Goal: Task Accomplishment & Management: Use online tool/utility

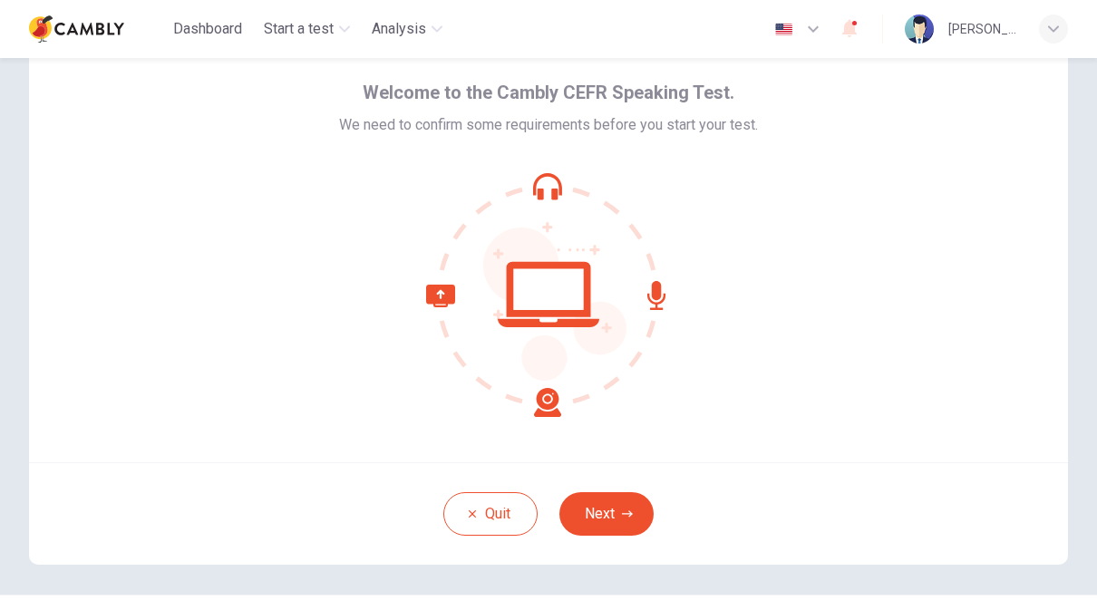
scroll to position [62, 0]
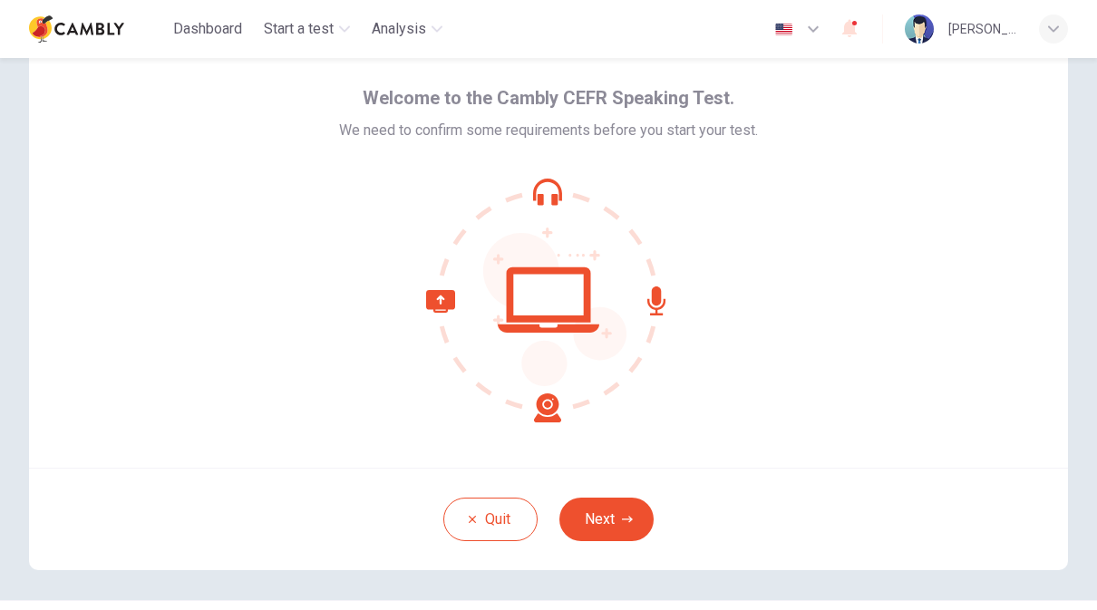
click at [608, 516] on button "Next" at bounding box center [606, 520] width 94 height 44
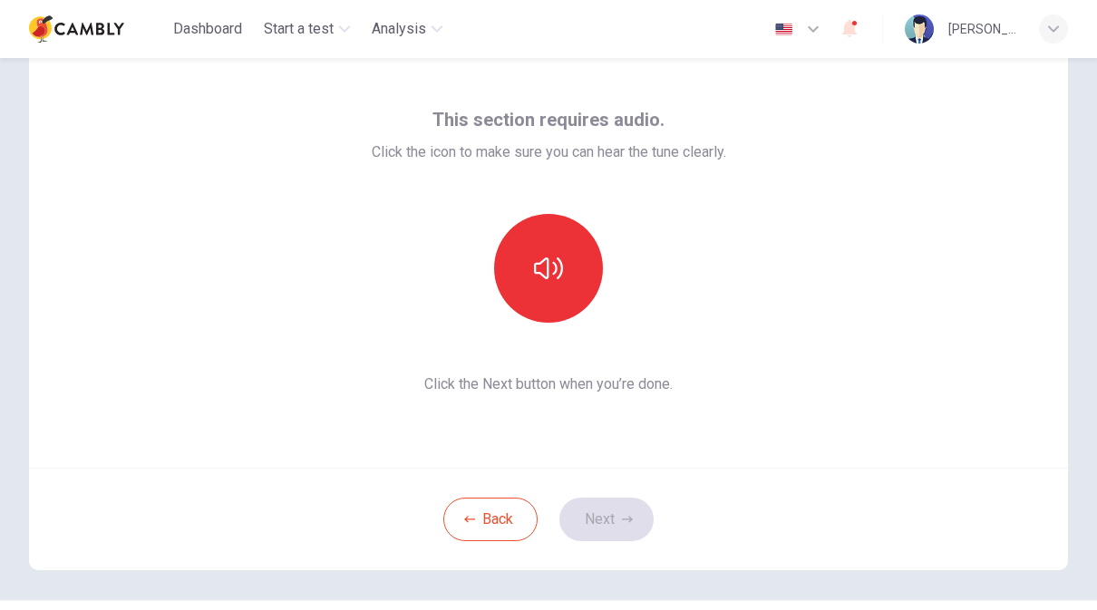
click at [551, 268] on icon "button" at bounding box center [548, 268] width 29 height 29
click at [616, 518] on button "Next" at bounding box center [606, 520] width 94 height 44
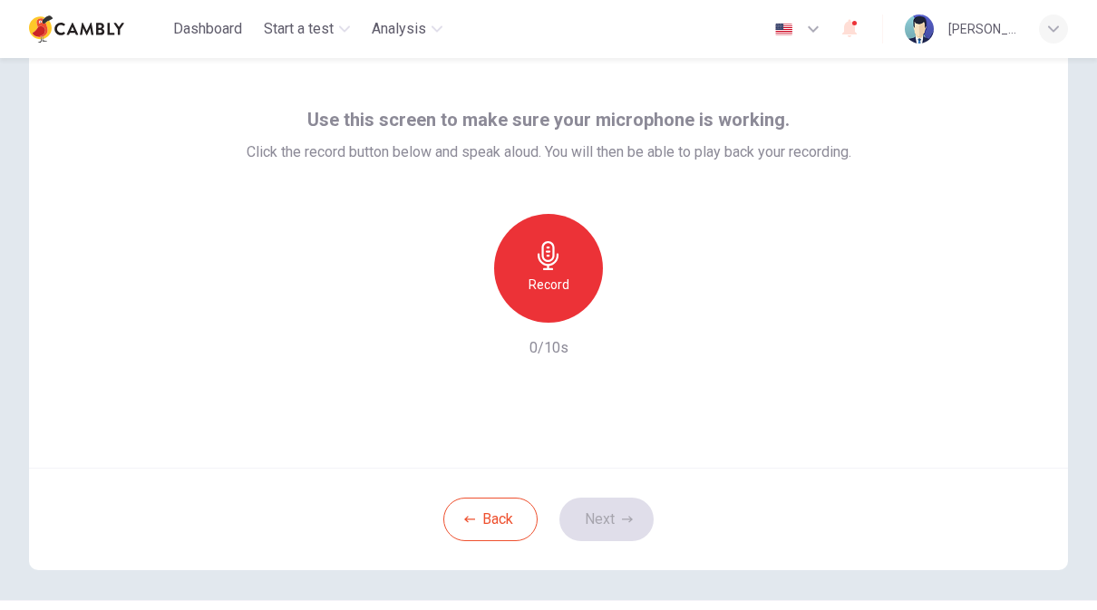
click at [557, 267] on icon "button" at bounding box center [548, 255] width 29 height 29
click at [627, 517] on icon "button" at bounding box center [627, 519] width 11 height 11
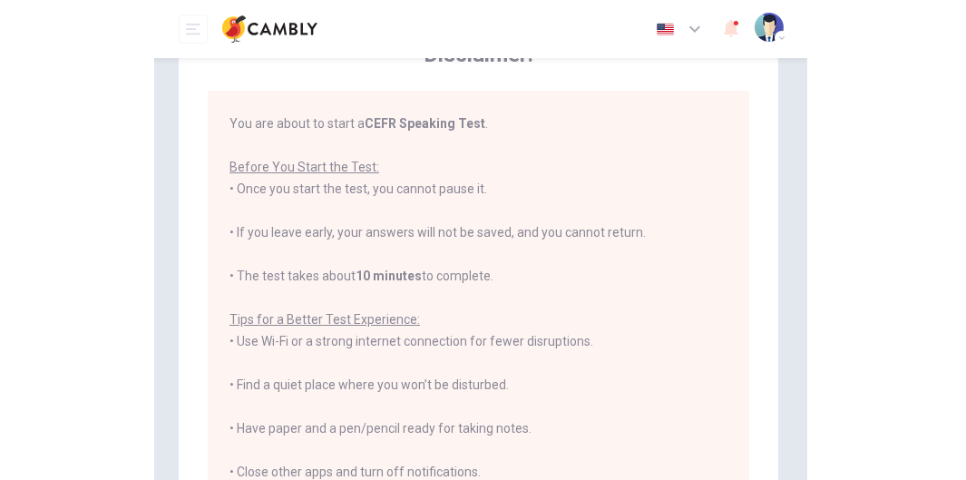
scroll to position [0, 0]
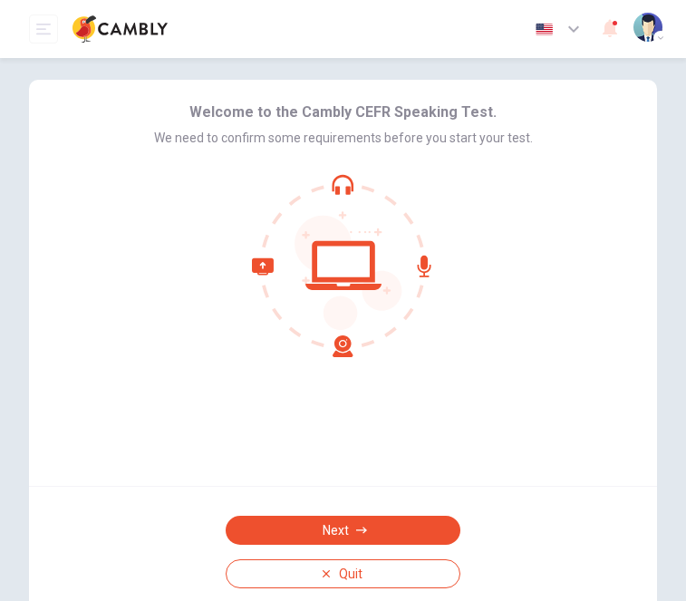
click at [406, 530] on button "Next" at bounding box center [343, 530] width 235 height 29
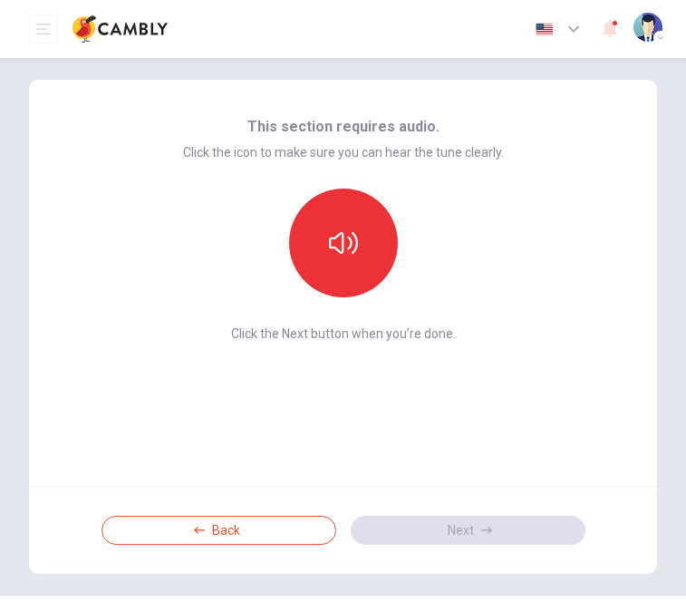
click at [359, 244] on button "button" at bounding box center [343, 243] width 109 height 109
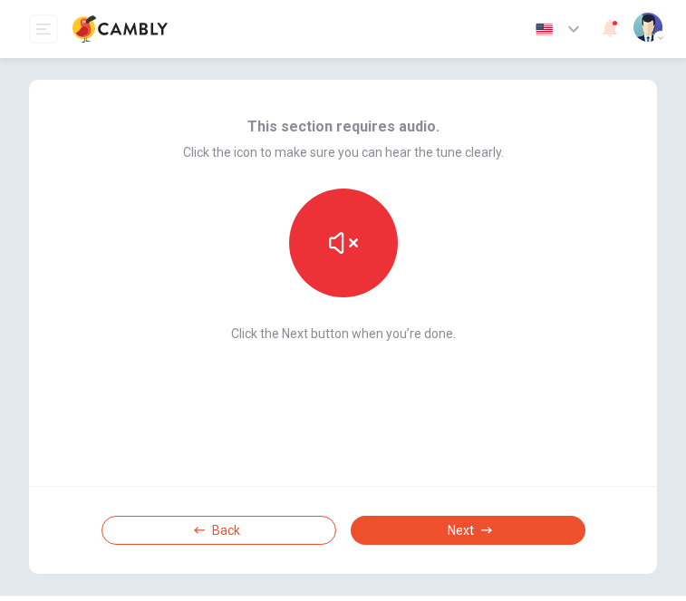
click at [464, 535] on button "Next" at bounding box center [468, 530] width 235 height 29
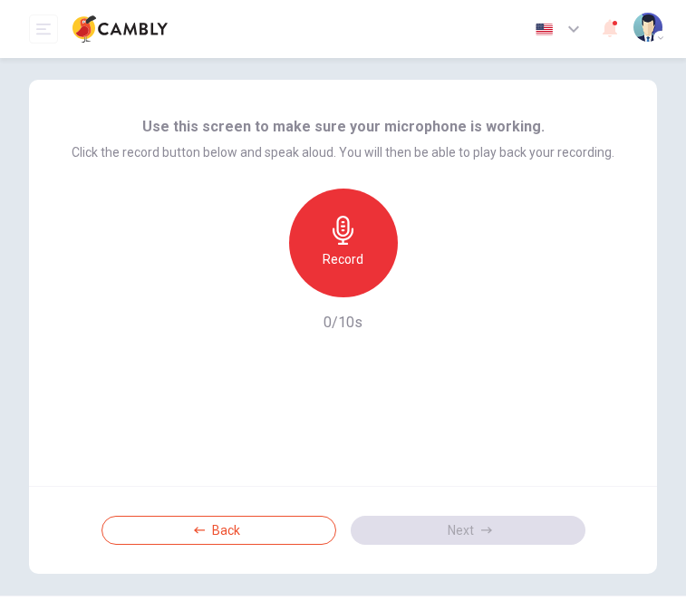
click at [361, 243] on div "Record" at bounding box center [343, 243] width 109 height 109
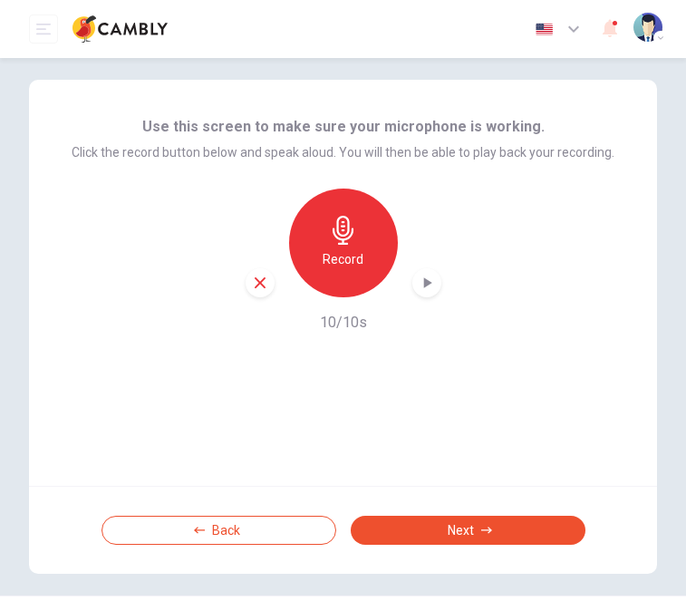
click at [420, 280] on icon "button" at bounding box center [427, 283] width 18 height 18
click at [473, 527] on button "Next" at bounding box center [468, 530] width 235 height 29
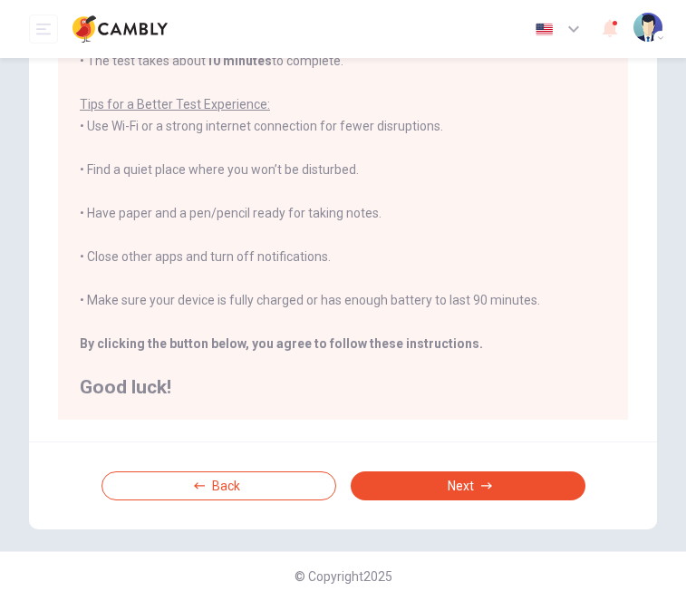
scroll to position [277, 0]
click at [536, 488] on button "Next" at bounding box center [468, 485] width 235 height 29
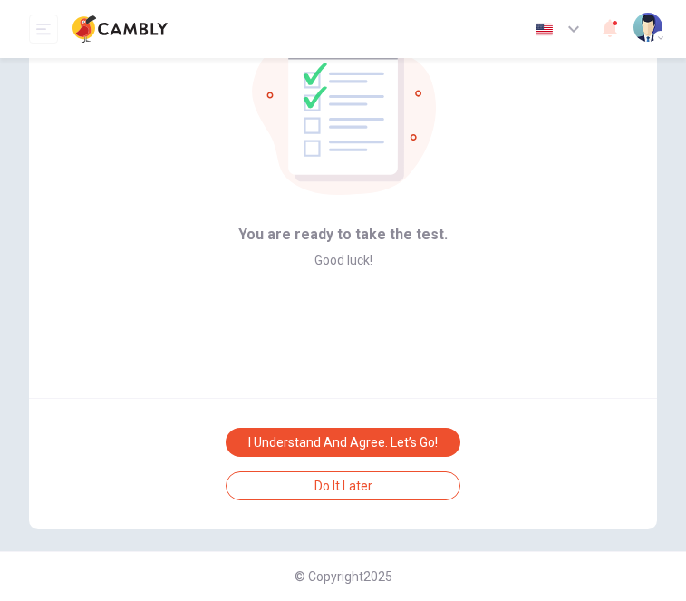
scroll to position [88, 0]
click at [423, 446] on button "I understand and agree. Let’s go!" at bounding box center [343, 442] width 235 height 29
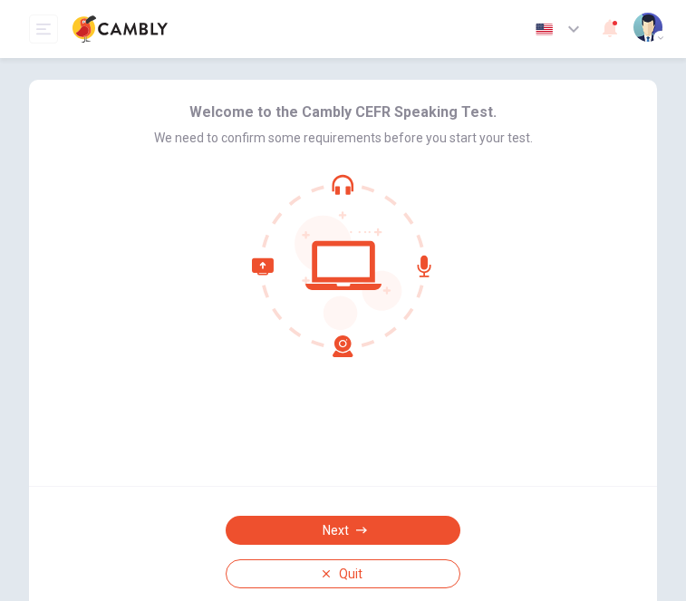
click at [425, 523] on button "Next" at bounding box center [343, 530] width 235 height 29
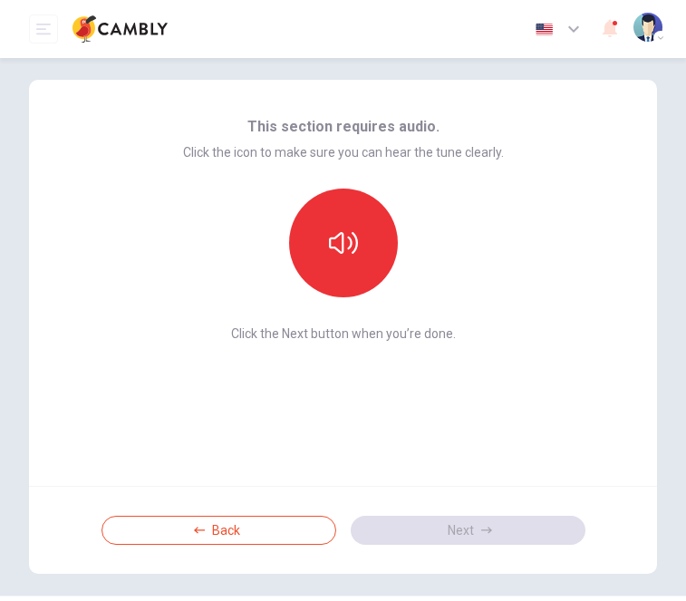
click at [344, 243] on icon "button" at bounding box center [343, 242] width 29 height 29
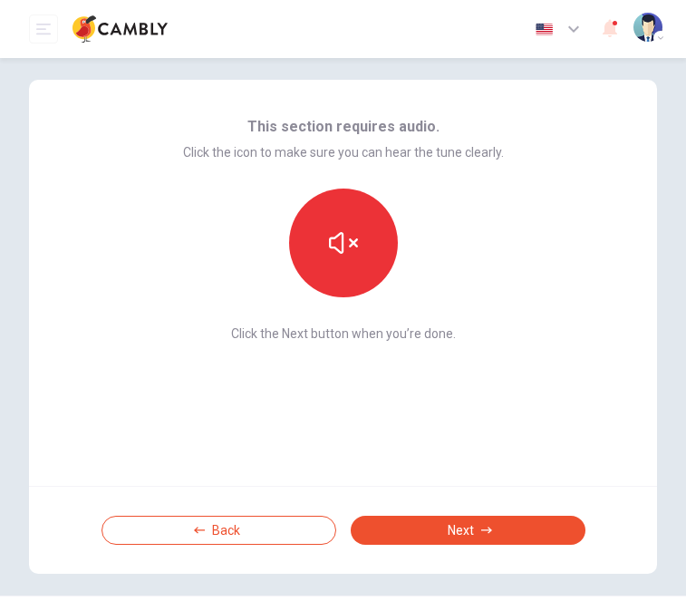
click at [490, 533] on icon "button" at bounding box center [486, 530] width 11 height 11
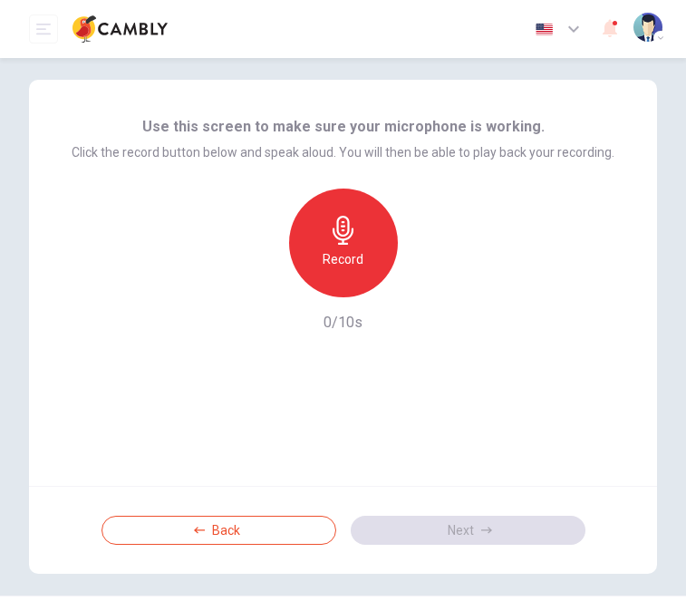
click at [356, 255] on h6 "Record" at bounding box center [343, 259] width 41 height 22
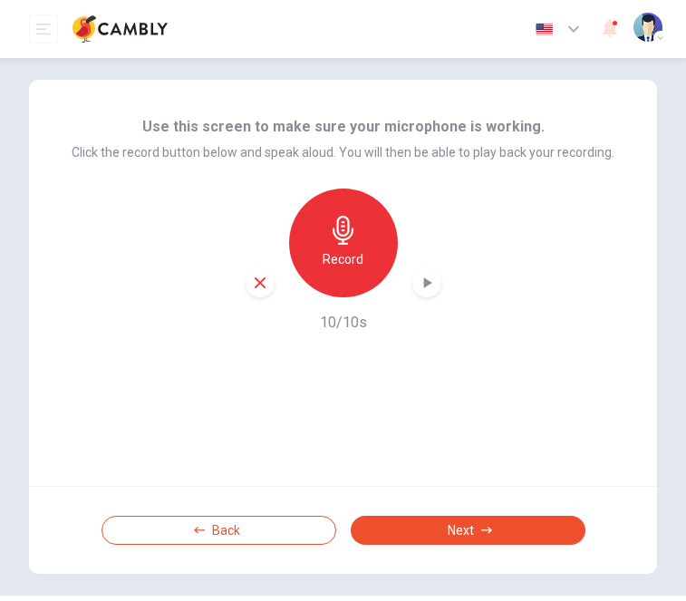
click at [423, 280] on icon "button" at bounding box center [427, 283] width 18 height 18
click at [475, 531] on button "Next" at bounding box center [468, 530] width 235 height 29
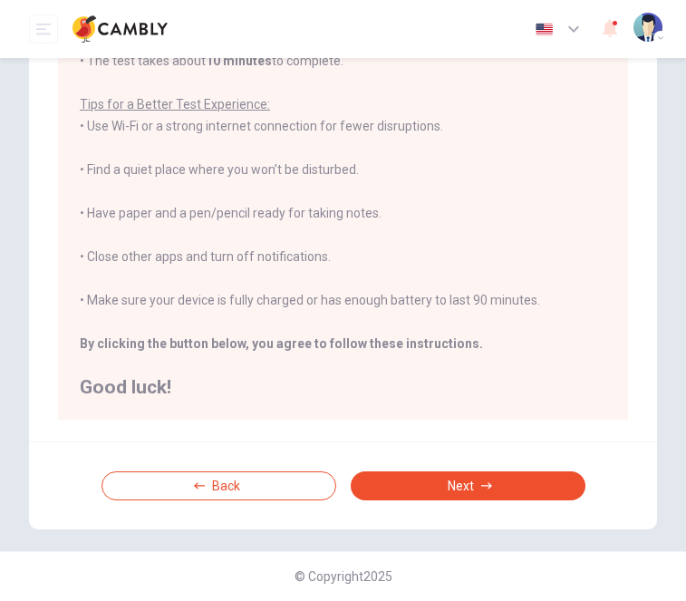
scroll to position [277, 0]
click at [490, 492] on button "Next" at bounding box center [468, 485] width 235 height 29
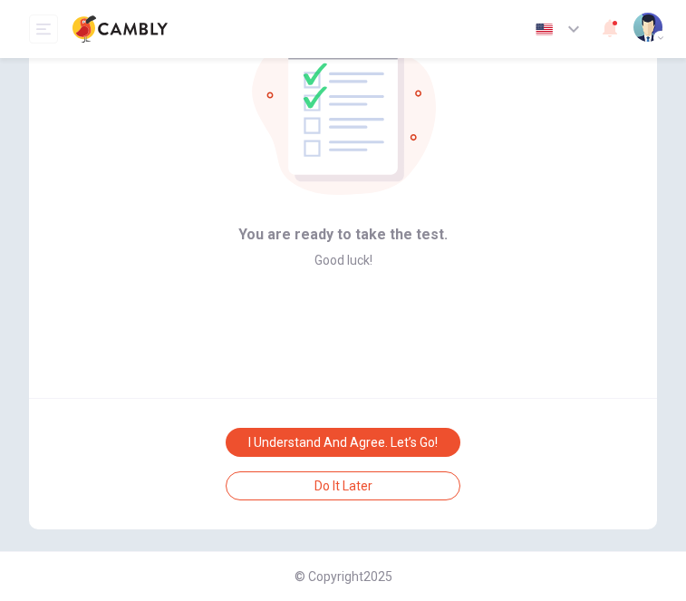
click at [400, 438] on button "I understand and agree. Let’s go!" at bounding box center [343, 442] width 235 height 29
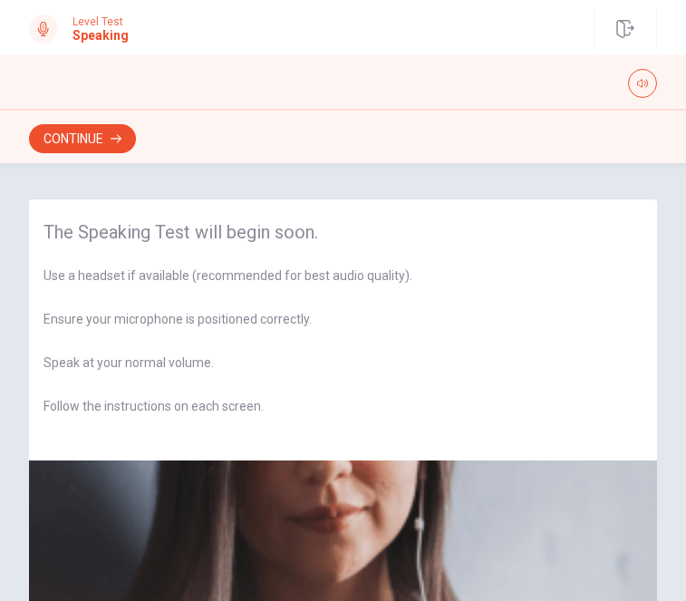
click at [75, 135] on button "Continue" at bounding box center [82, 138] width 107 height 29
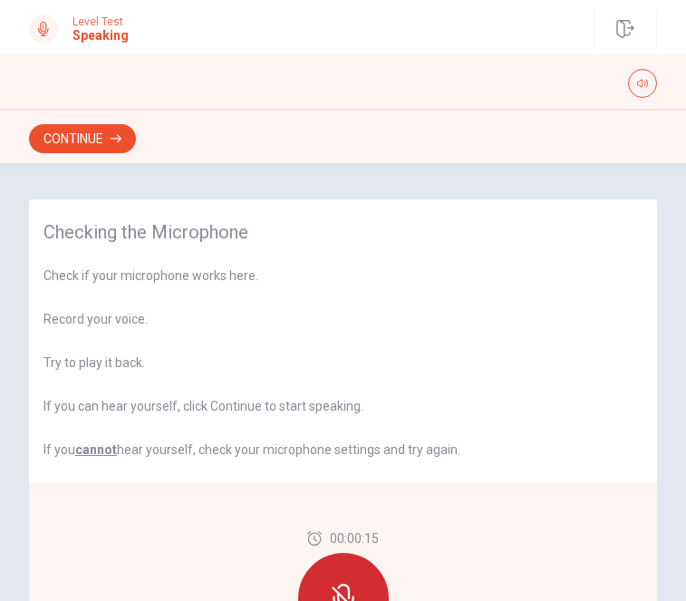
click at [675, 275] on div "Checking the Microphone Check if your microphone works here. Record your voice.…" at bounding box center [343, 463] width 686 height 529
click at [675, 338] on div "Checking the Microphone Check if your microphone works here. Record your voice.…" at bounding box center [343, 463] width 686 height 529
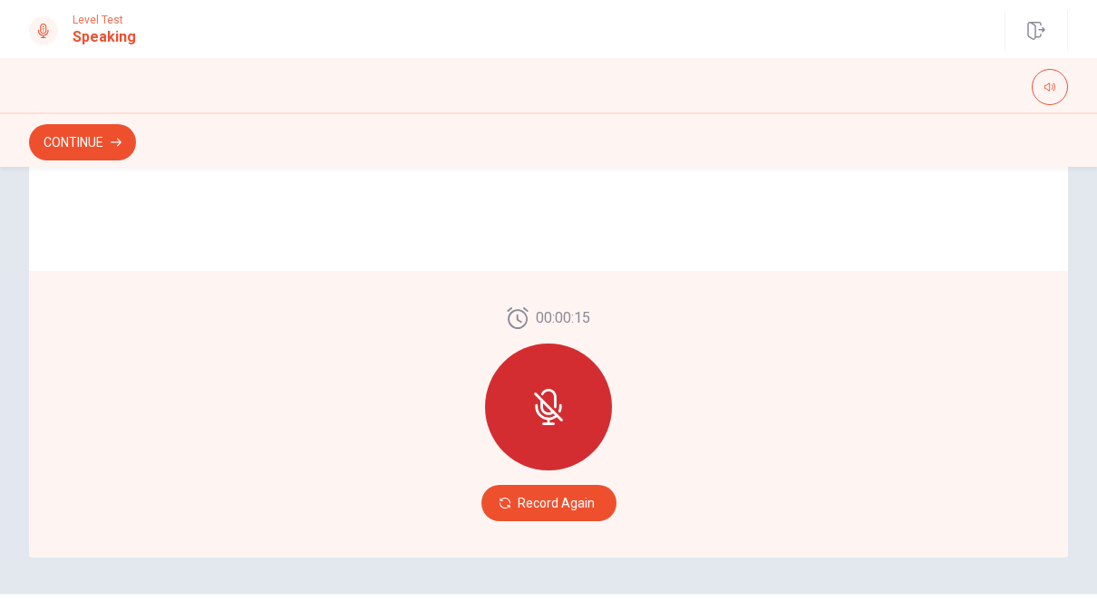
scroll to position [444, 0]
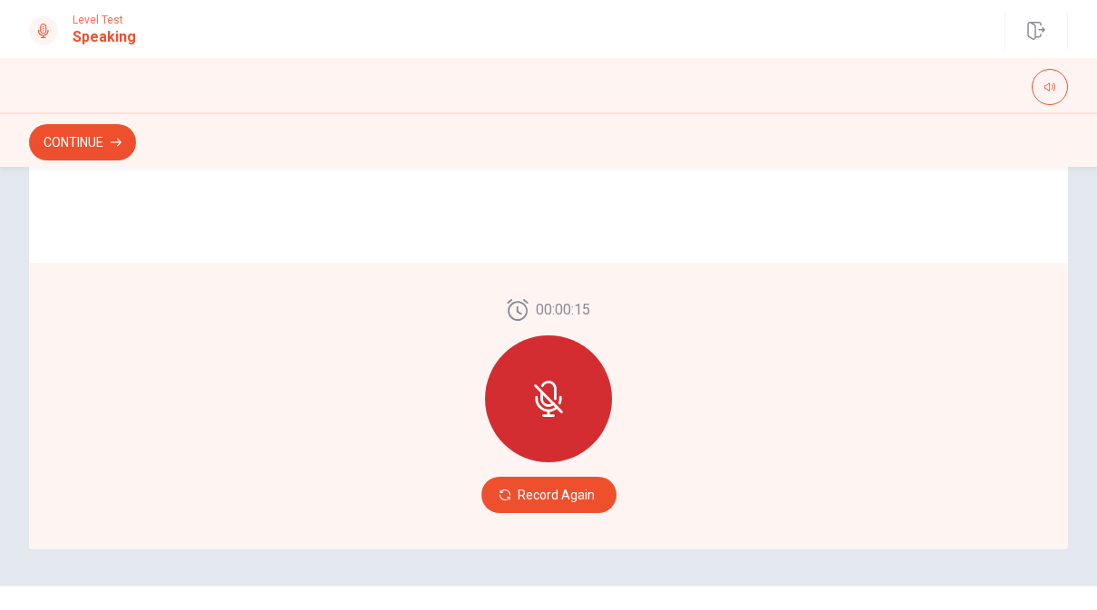
click at [568, 495] on button "Record Again" at bounding box center [548, 495] width 135 height 36
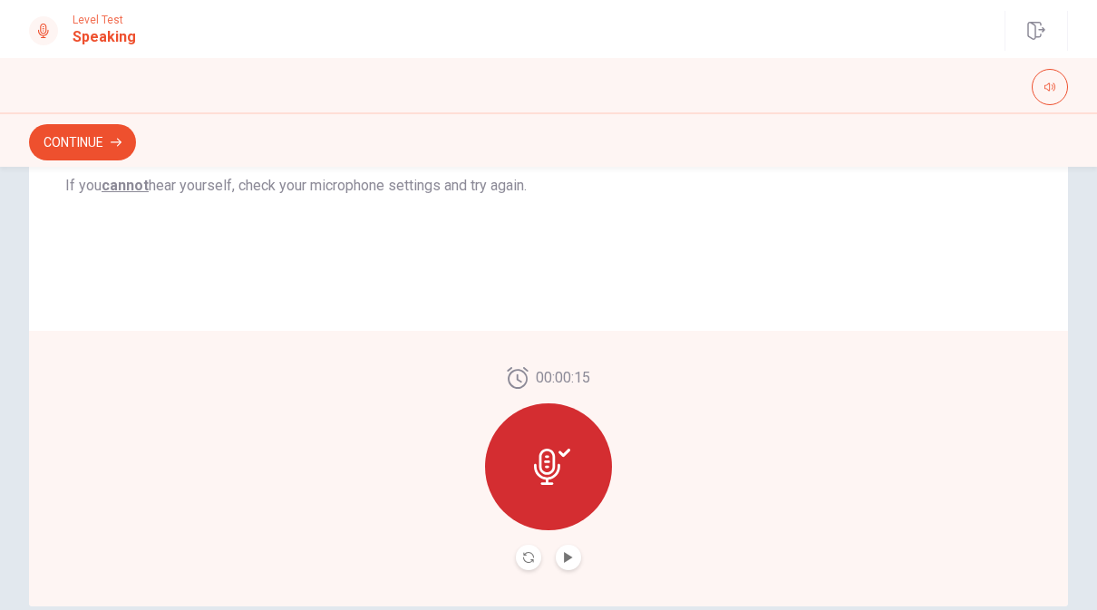
scroll to position [387, 0]
click at [570, 556] on icon "Play Audio" at bounding box center [568, 557] width 8 height 11
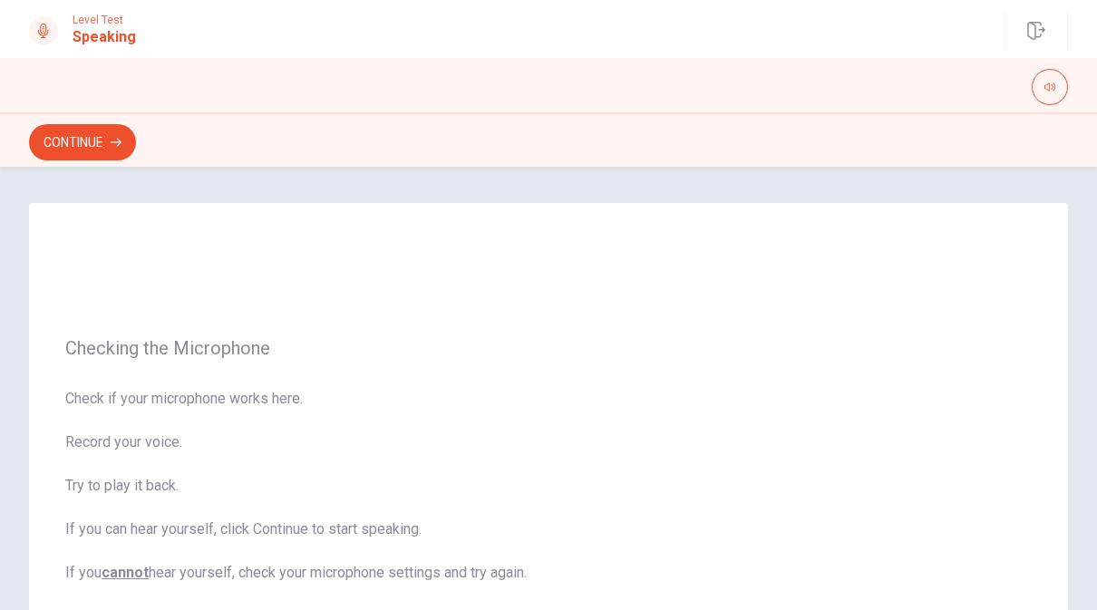
scroll to position [0, 0]
click at [77, 140] on button "Continue" at bounding box center [82, 142] width 107 height 36
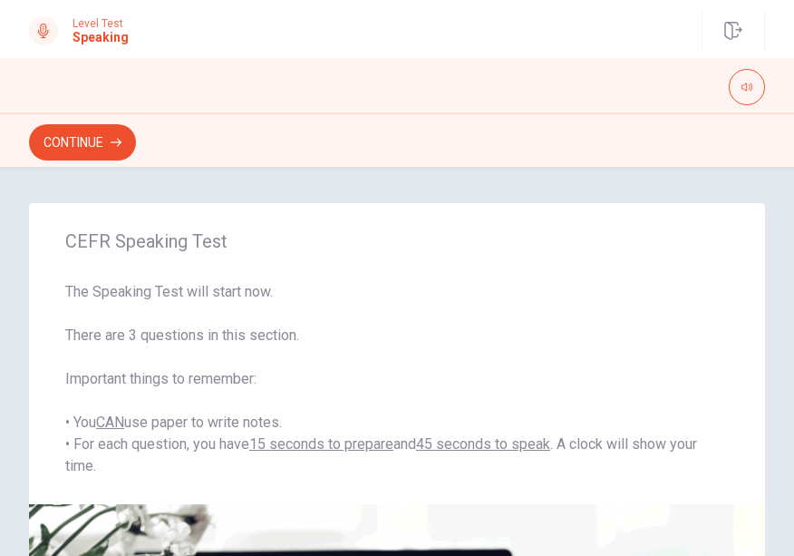
click at [74, 142] on button "Continue" at bounding box center [82, 142] width 107 height 36
